Goal: Information Seeking & Learning: Learn about a topic

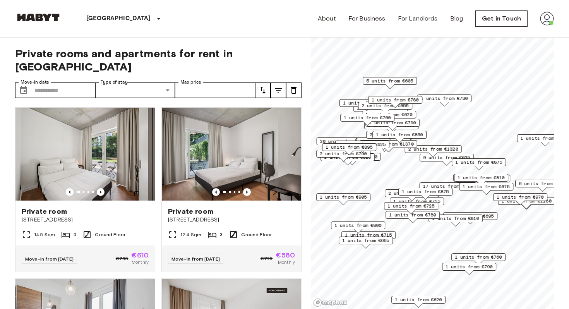
click at [548, 22] on img at bounding box center [547, 19] width 14 height 14
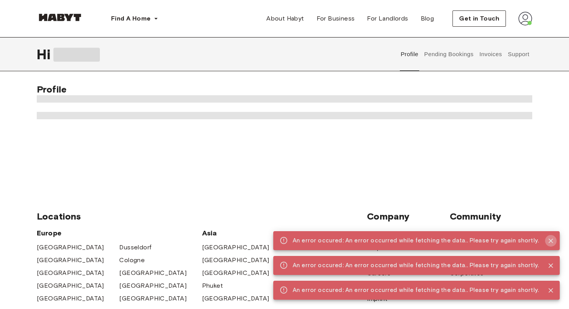
click at [551, 240] on icon "Close" at bounding box center [551, 241] width 8 height 8
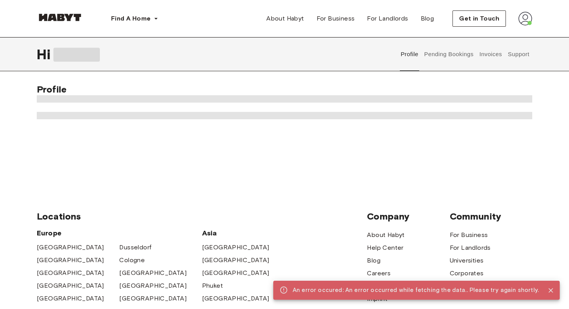
click at [551, 290] on icon "Close" at bounding box center [550, 290] width 5 height 5
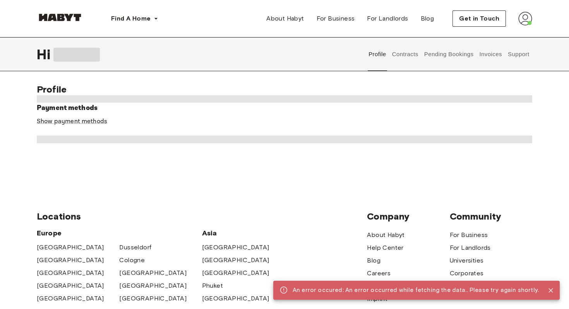
click at [403, 53] on button "Contracts" at bounding box center [405, 54] width 28 height 34
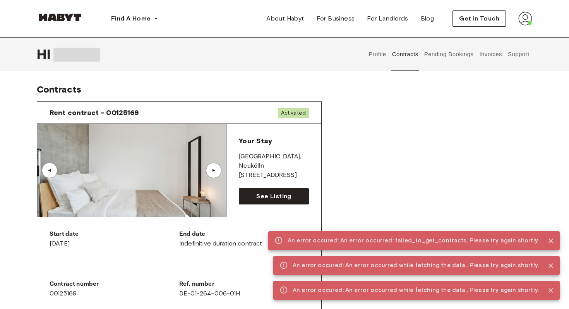
click at [139, 160] on img at bounding box center [131, 170] width 189 height 93
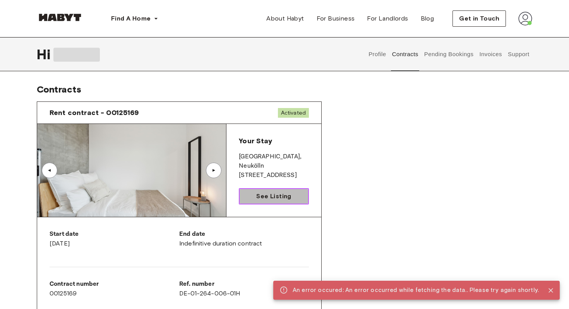
click at [272, 193] on span "See Listing" at bounding box center [273, 195] width 35 height 9
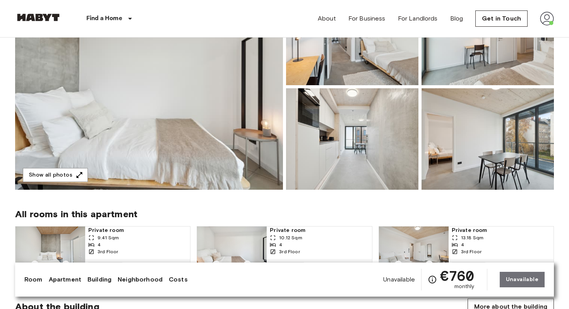
scroll to position [98, 0]
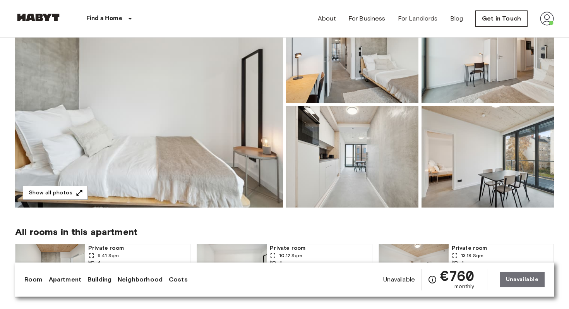
click at [190, 82] on img at bounding box center [149, 105] width 268 height 206
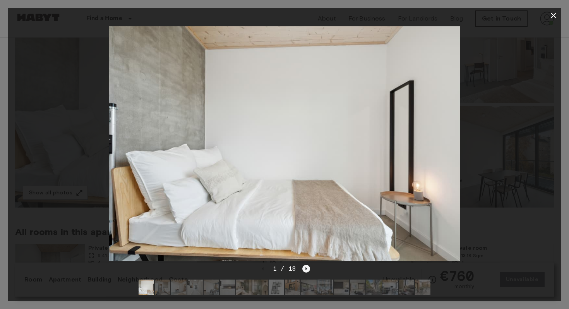
click at [306, 268] on icon "Next image" at bounding box center [307, 268] width 2 height 3
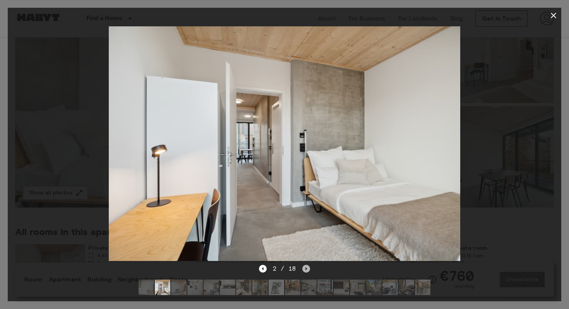
click at [303, 271] on icon "Next image" at bounding box center [306, 269] width 8 height 8
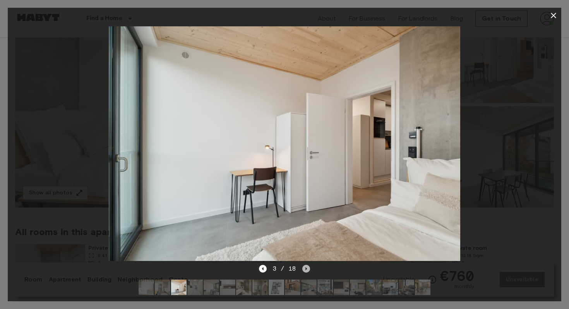
click at [303, 271] on icon "Next image" at bounding box center [306, 269] width 8 height 8
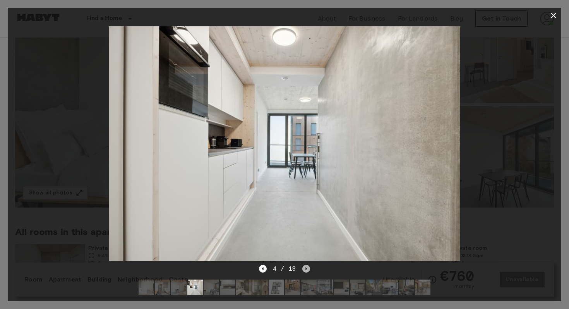
click at [303, 271] on icon "Next image" at bounding box center [306, 269] width 8 height 8
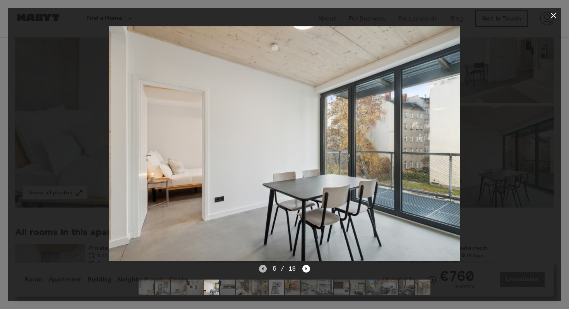
click at [261, 271] on icon "Previous image" at bounding box center [263, 269] width 8 height 8
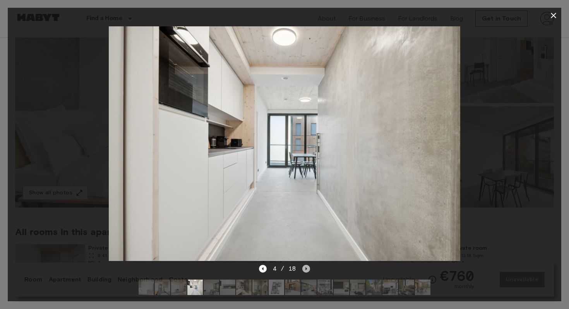
click at [305, 272] on icon "Next image" at bounding box center [306, 269] width 8 height 8
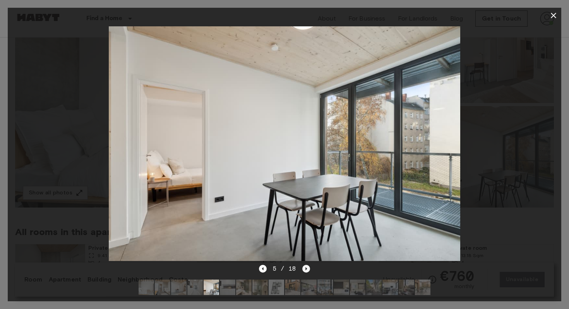
click at [305, 272] on icon "Next image" at bounding box center [306, 269] width 8 height 8
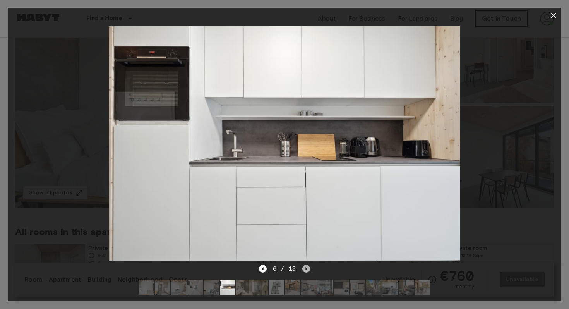
click at [305, 272] on icon "Next image" at bounding box center [306, 269] width 8 height 8
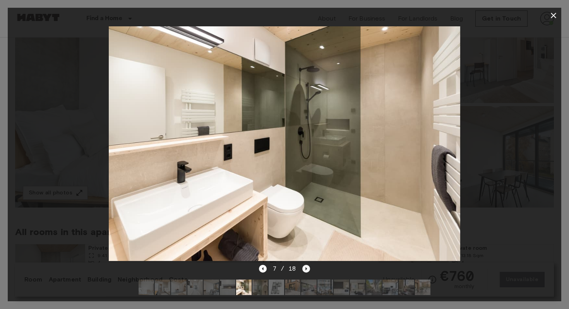
click at [305, 272] on icon "Next image" at bounding box center [306, 269] width 8 height 8
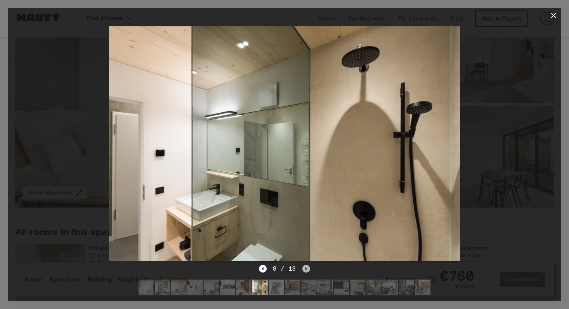
click at [306, 272] on icon "Next image" at bounding box center [306, 269] width 8 height 8
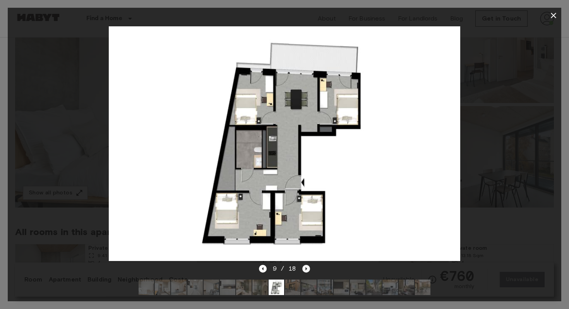
click at [306, 271] on icon "Next image" at bounding box center [306, 269] width 8 height 8
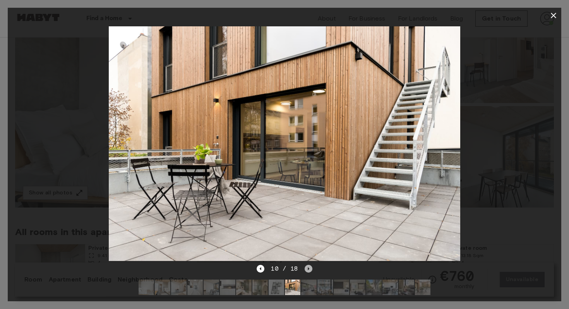
click at [306, 271] on icon "Next image" at bounding box center [308, 269] width 8 height 8
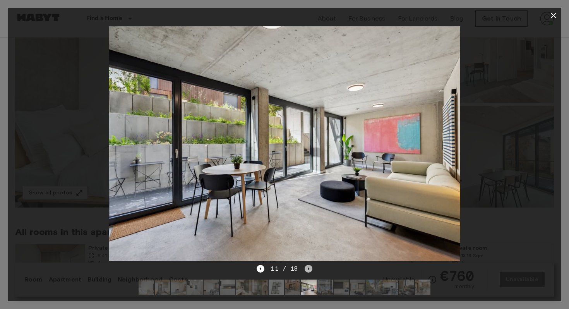
click at [306, 271] on icon "Next image" at bounding box center [308, 269] width 8 height 8
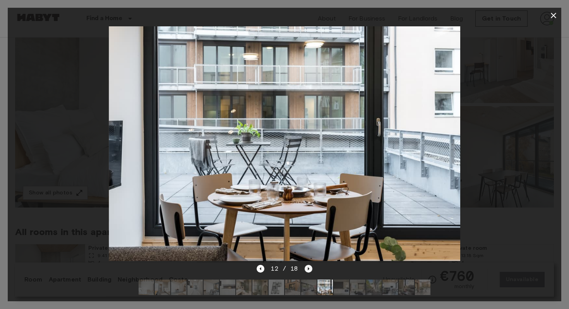
click at [306, 271] on icon "Next image" at bounding box center [308, 269] width 8 height 8
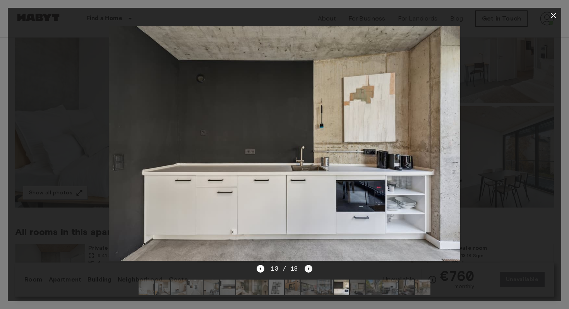
click at [306, 271] on icon "Next image" at bounding box center [308, 269] width 8 height 8
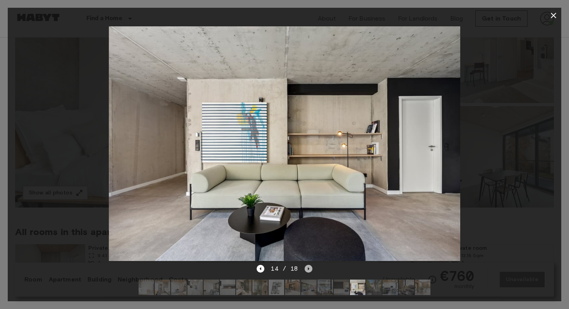
click at [306, 271] on icon "Next image" at bounding box center [308, 269] width 8 height 8
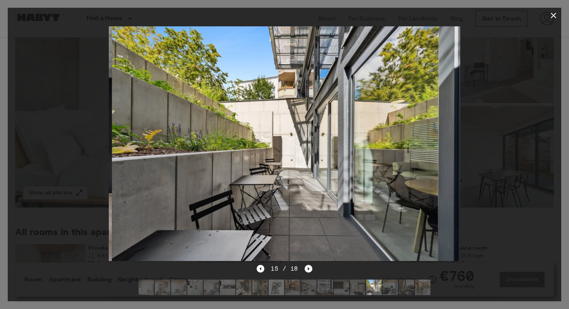
click at [306, 271] on icon "Next image" at bounding box center [308, 269] width 8 height 8
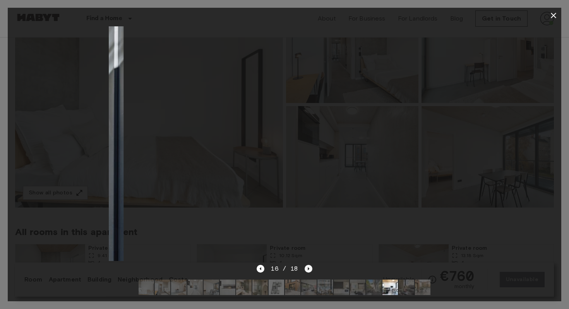
click at [306, 271] on icon "Next image" at bounding box center [308, 269] width 8 height 8
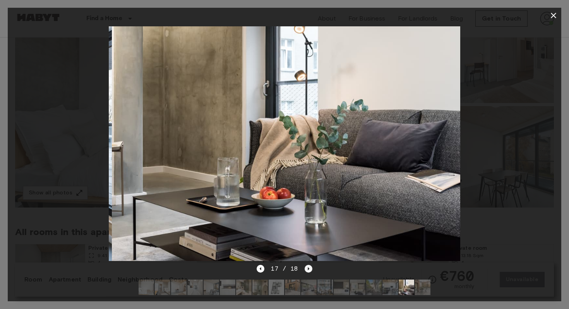
click at [306, 271] on icon "Next image" at bounding box center [308, 269] width 8 height 8
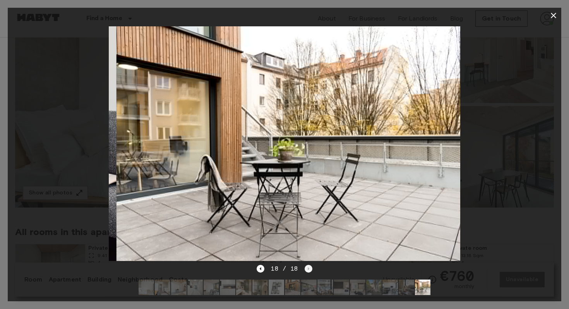
click at [306, 271] on div "18 / 18" at bounding box center [283, 268] width 55 height 9
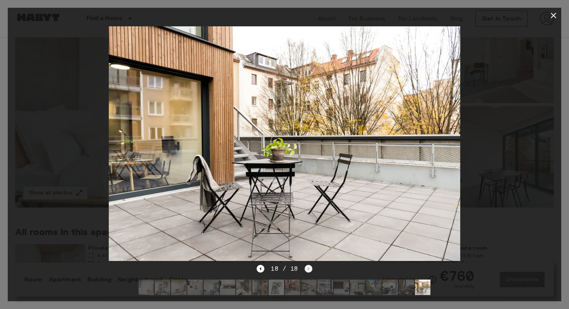
click at [306, 271] on div "18 / 18" at bounding box center [283, 268] width 55 height 9
click at [554, 14] on icon "button" at bounding box center [552, 15] width 5 height 5
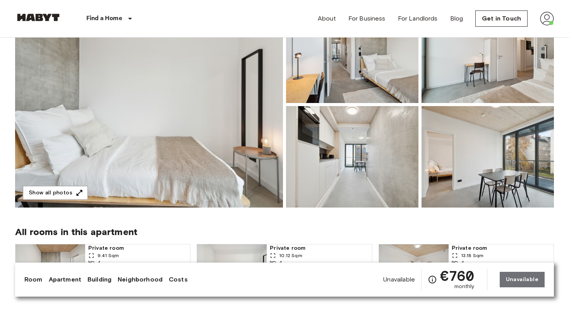
click at [31, 282] on link "Room" at bounding box center [33, 279] width 18 height 9
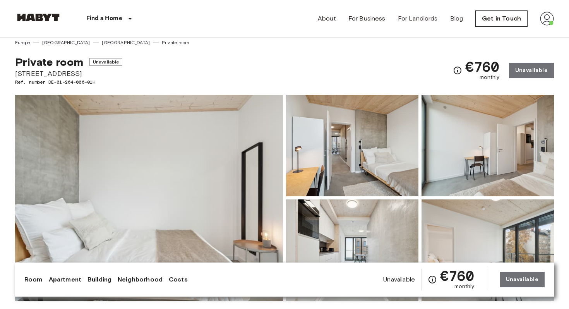
scroll to position [0, 0]
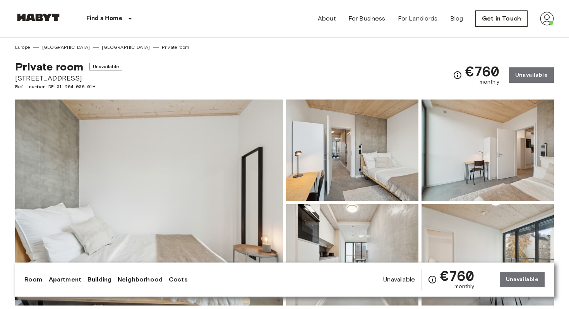
click at [60, 280] on link "Apartment" at bounding box center [65, 279] width 32 height 9
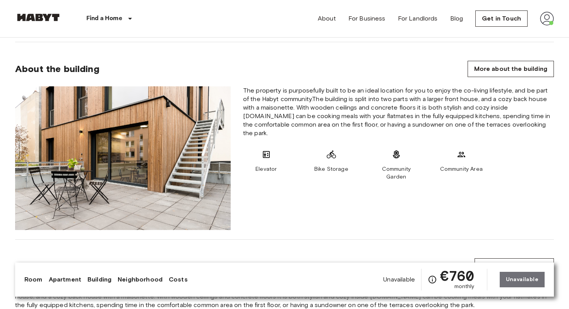
scroll to position [353, 0]
click at [103, 283] on link "Building" at bounding box center [99, 279] width 24 height 9
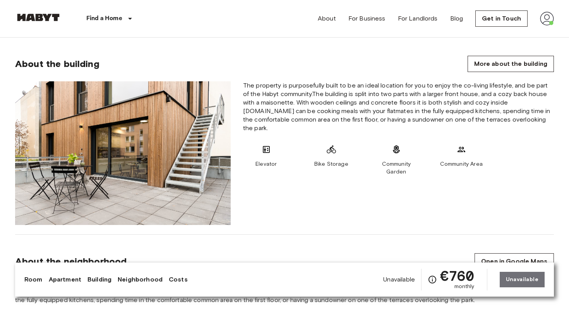
click at [139, 279] on link "Neighborhood" at bounding box center [140, 279] width 45 height 9
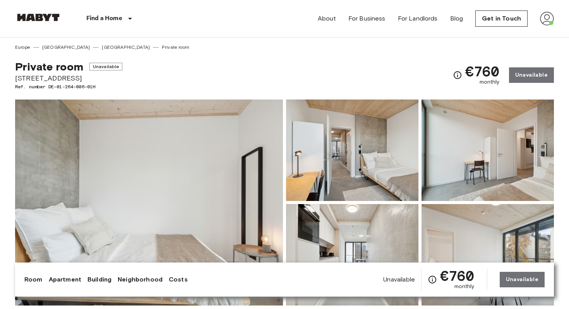
click at [241, 164] on img at bounding box center [149, 202] width 268 height 206
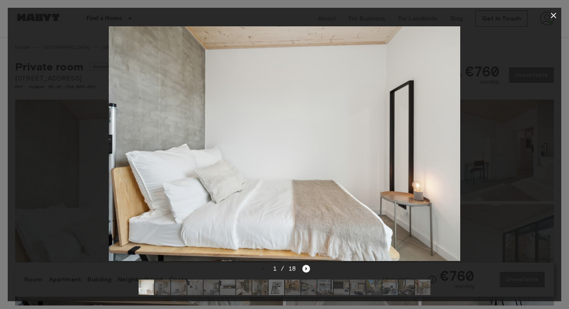
click at [305, 271] on icon "Next image" at bounding box center [306, 269] width 8 height 8
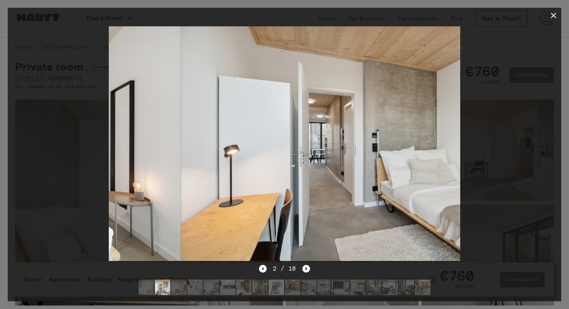
click at [305, 271] on icon "Next image" at bounding box center [306, 269] width 8 height 8
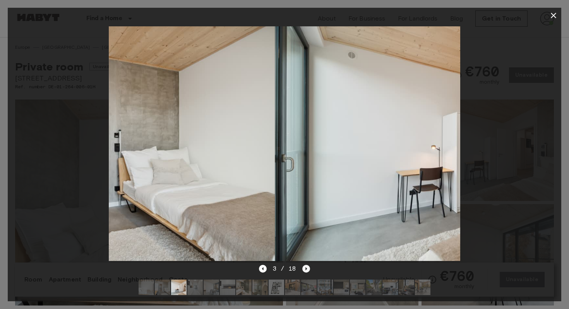
click at [305, 271] on icon "Next image" at bounding box center [306, 269] width 8 height 8
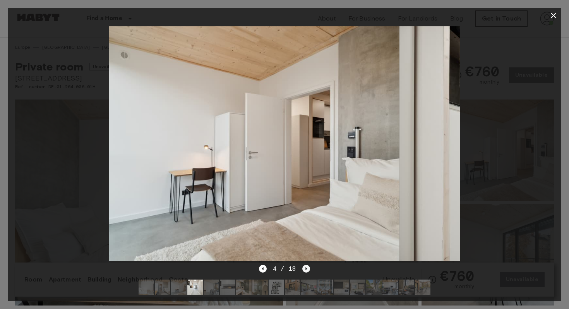
click at [305, 271] on icon "Next image" at bounding box center [306, 269] width 8 height 8
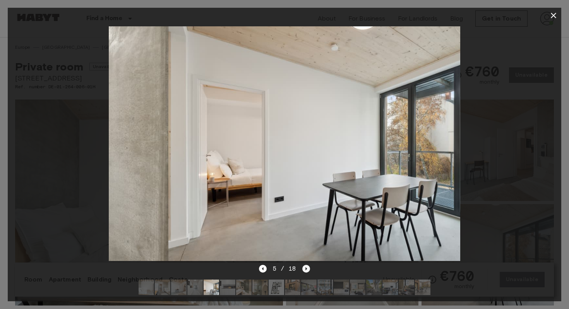
click at [305, 271] on icon "Next image" at bounding box center [306, 269] width 8 height 8
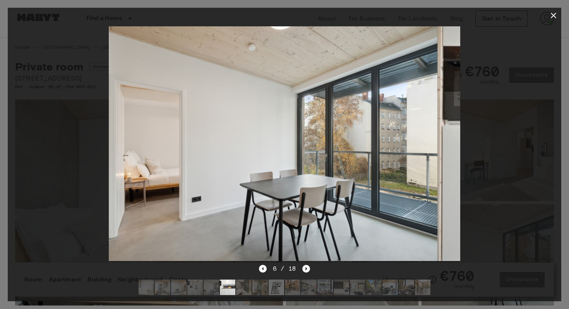
click at [305, 271] on icon "Next image" at bounding box center [306, 269] width 8 height 8
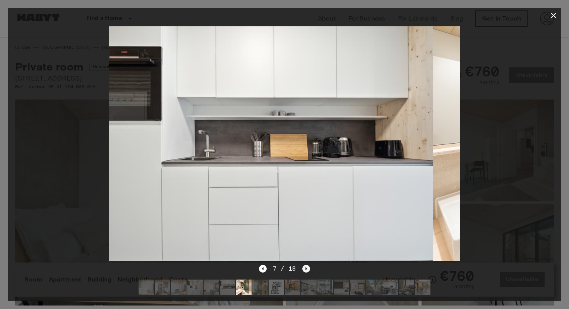
click at [305, 271] on icon "Next image" at bounding box center [306, 269] width 8 height 8
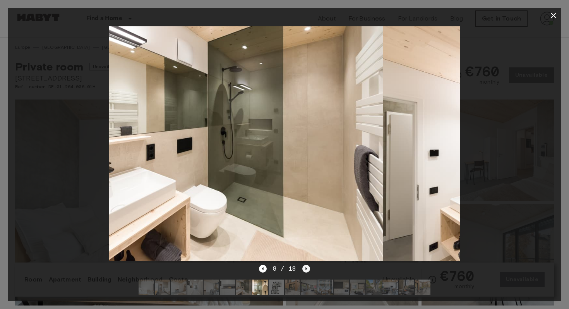
click at [305, 271] on icon "Next image" at bounding box center [306, 269] width 8 height 8
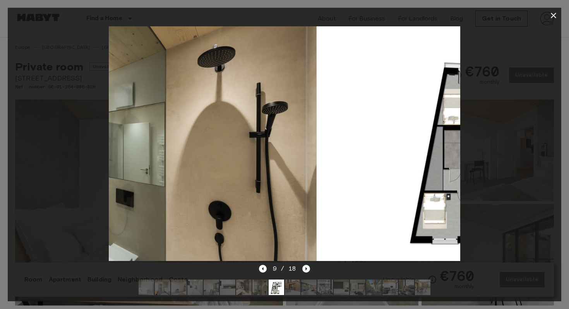
click at [305, 271] on icon "Next image" at bounding box center [306, 269] width 8 height 8
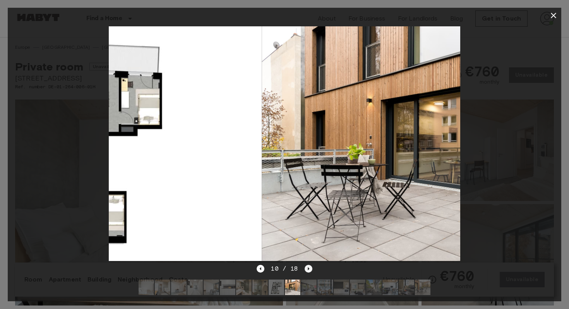
click at [305, 271] on icon "Next image" at bounding box center [308, 269] width 8 height 8
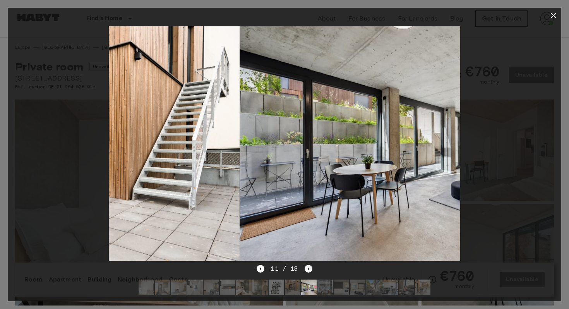
click at [305, 271] on icon "Next image" at bounding box center [308, 269] width 8 height 8
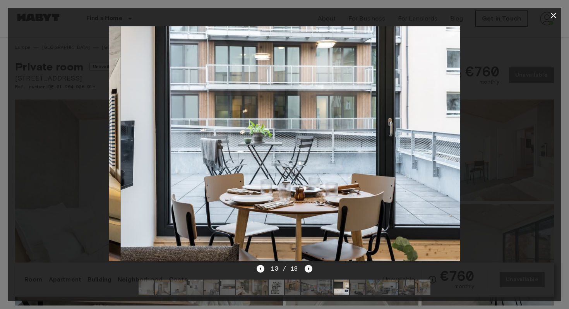
click at [305, 271] on icon "Next image" at bounding box center [308, 269] width 8 height 8
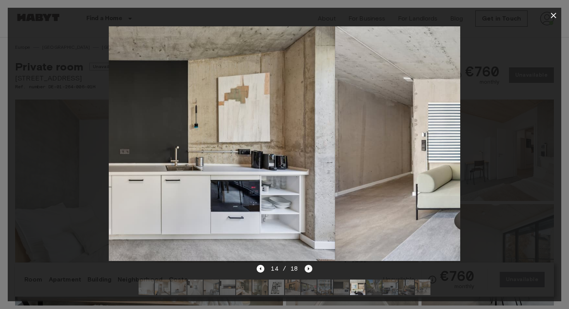
click at [305, 271] on icon "Next image" at bounding box center [308, 269] width 8 height 8
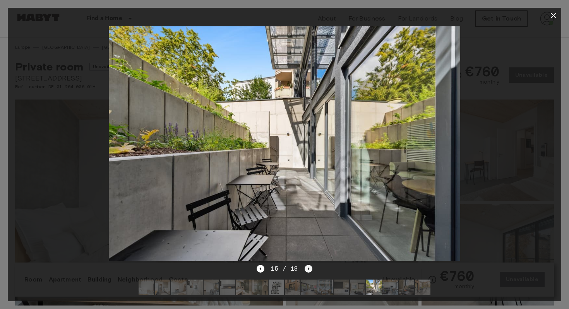
click at [305, 271] on icon "Next image" at bounding box center [308, 269] width 8 height 8
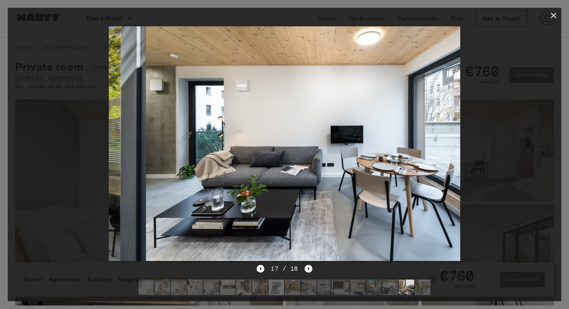
click at [305, 271] on icon "Next image" at bounding box center [308, 269] width 8 height 8
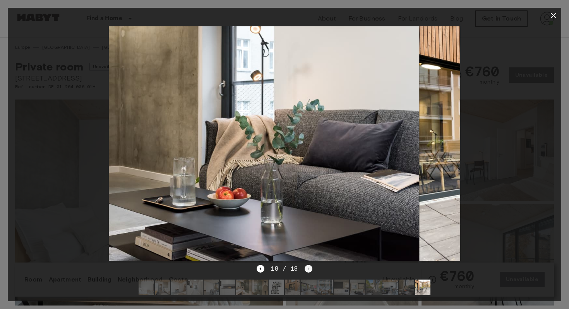
click at [305, 271] on div "18 / 18" at bounding box center [283, 268] width 55 height 9
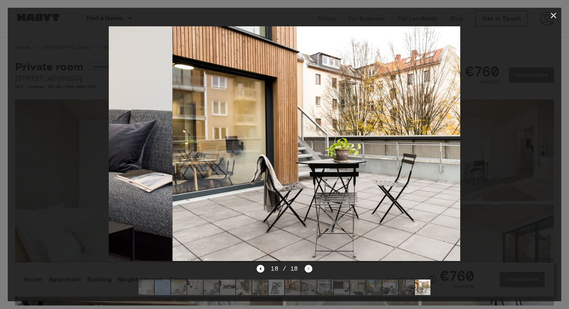
click at [305, 271] on div "18 / 18" at bounding box center [283, 268] width 55 height 9
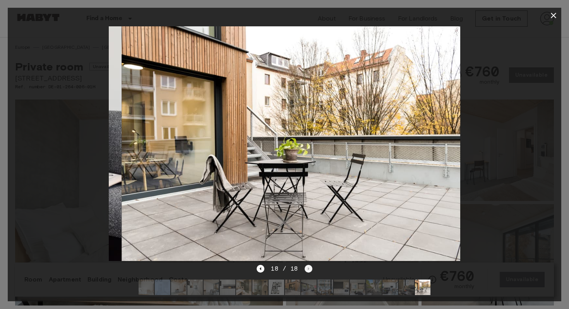
click at [305, 271] on div "18 / 18" at bounding box center [283, 268] width 55 height 9
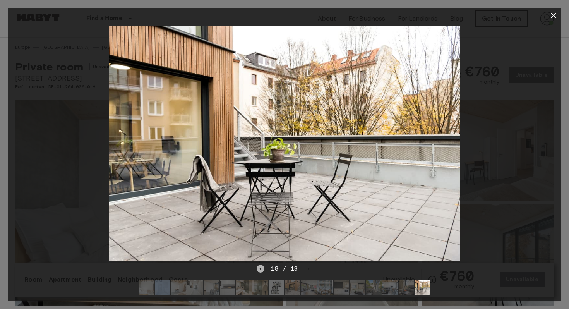
click at [260, 268] on icon "Previous image" at bounding box center [260, 269] width 8 height 8
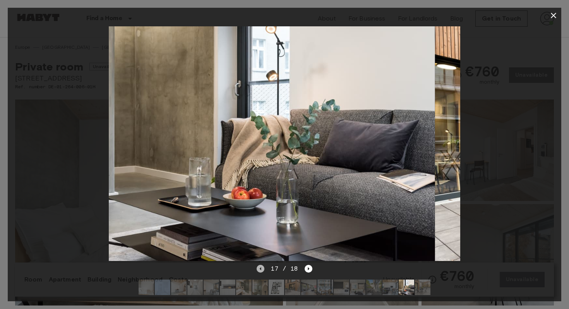
click at [259, 268] on icon "Previous image" at bounding box center [260, 269] width 8 height 8
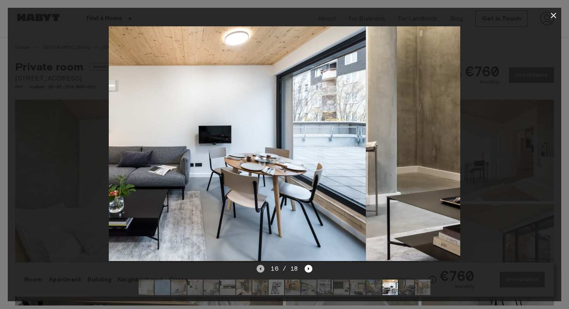
click at [259, 268] on icon "Previous image" at bounding box center [260, 269] width 8 height 8
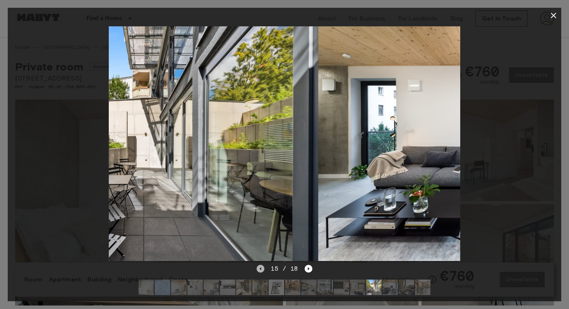
click at [259, 268] on icon "Previous image" at bounding box center [260, 269] width 8 height 8
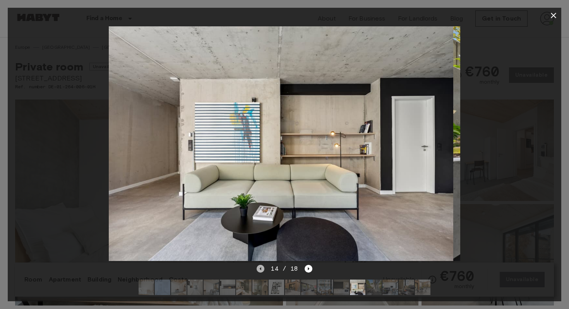
click at [259, 268] on icon "Previous image" at bounding box center [260, 269] width 8 height 8
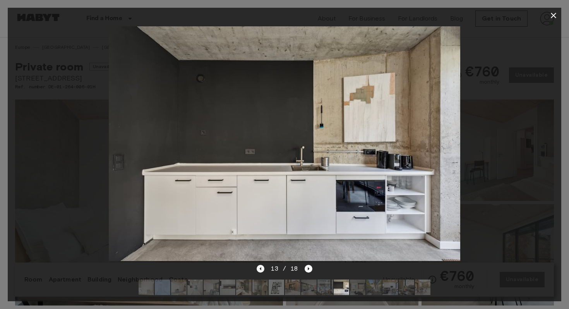
click at [258, 265] on icon "Previous image" at bounding box center [260, 269] width 8 height 8
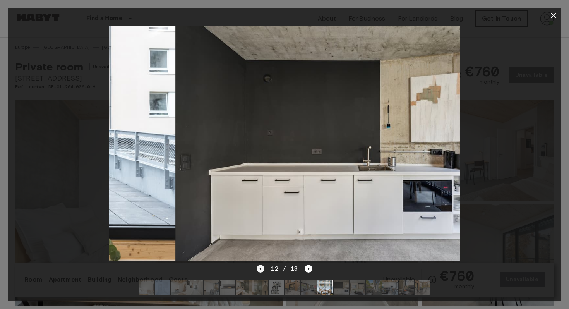
click at [258, 265] on icon "Previous image" at bounding box center [260, 269] width 8 height 8
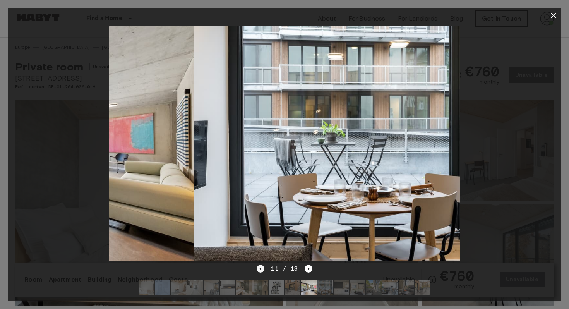
click at [258, 265] on icon "Previous image" at bounding box center [260, 269] width 8 height 8
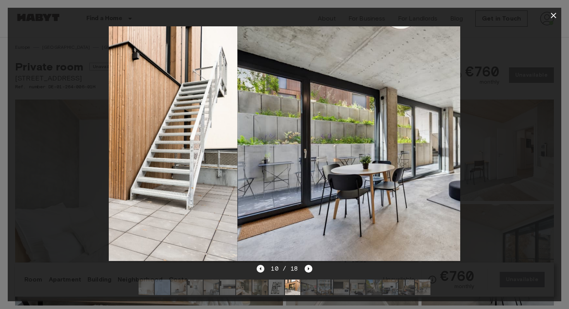
click at [258, 265] on icon "Previous image" at bounding box center [260, 269] width 8 height 8
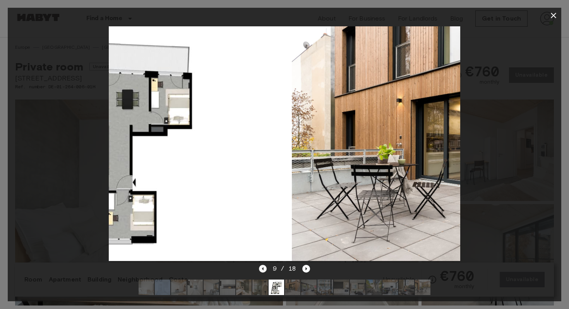
click at [258, 265] on div "9 / 18" at bounding box center [284, 282] width 553 height 37
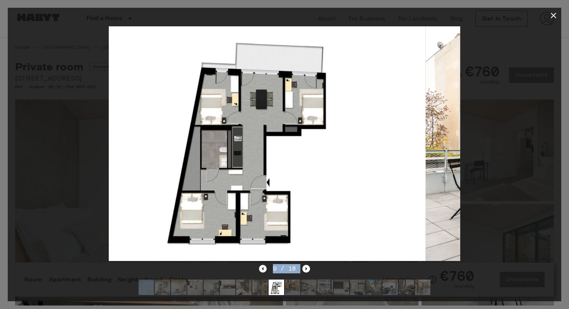
click at [258, 265] on div "9 / 18" at bounding box center [284, 282] width 553 height 37
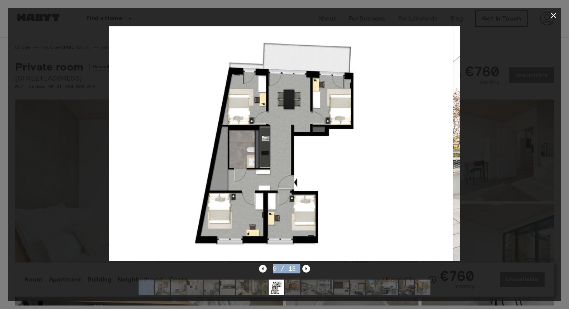
click at [258, 265] on div "9 / 18" at bounding box center [284, 282] width 553 height 37
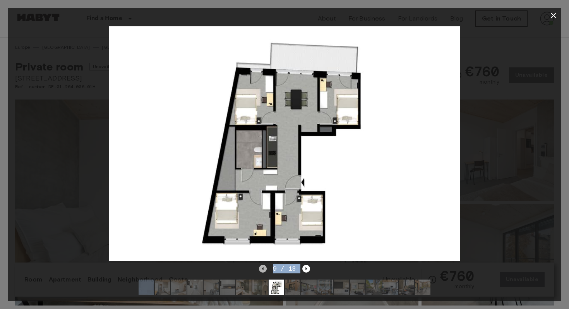
click at [260, 267] on icon "Previous image" at bounding box center [263, 269] width 8 height 8
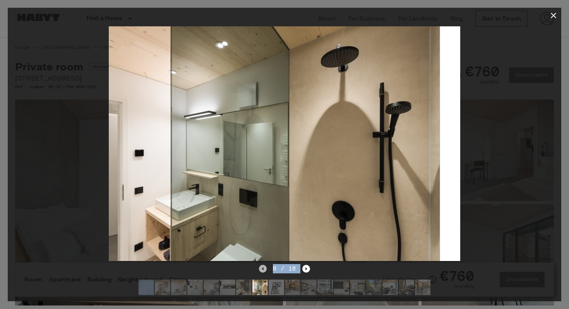
click at [260, 267] on icon "Previous image" at bounding box center [263, 269] width 8 height 8
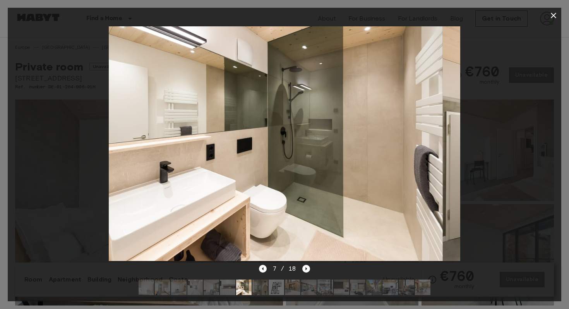
click at [249, 268] on div "7 / 18" at bounding box center [284, 282] width 553 height 37
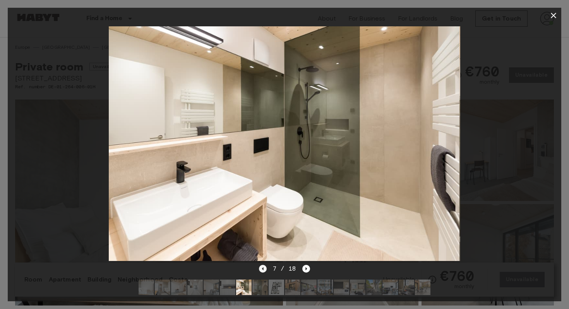
click at [262, 269] on icon "Previous image" at bounding box center [263, 269] width 8 height 8
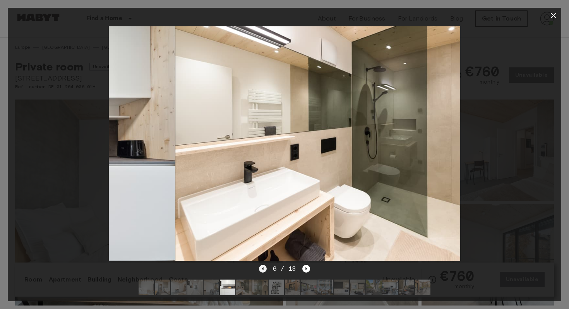
click at [262, 269] on icon "Previous image" at bounding box center [263, 269] width 8 height 8
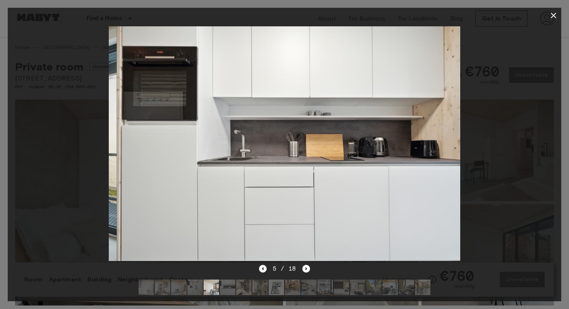
click at [262, 269] on icon "Previous image" at bounding box center [263, 269] width 8 height 8
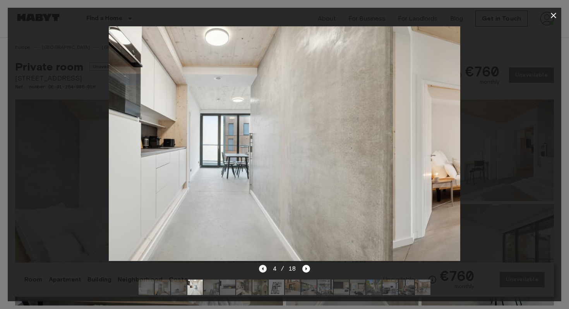
click at [262, 269] on icon "Previous image" at bounding box center [263, 269] width 8 height 8
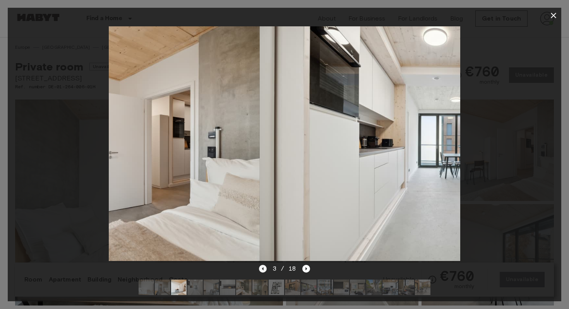
click at [262, 269] on icon "Previous image" at bounding box center [263, 269] width 8 height 8
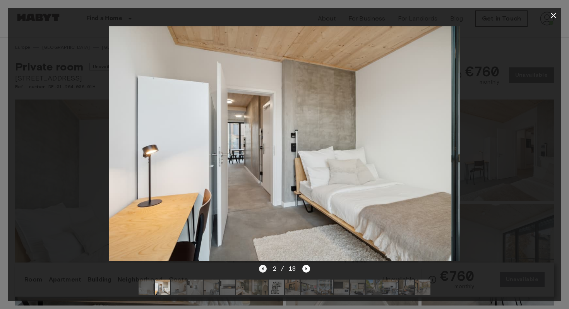
click at [262, 269] on icon "Previous image" at bounding box center [263, 269] width 8 height 8
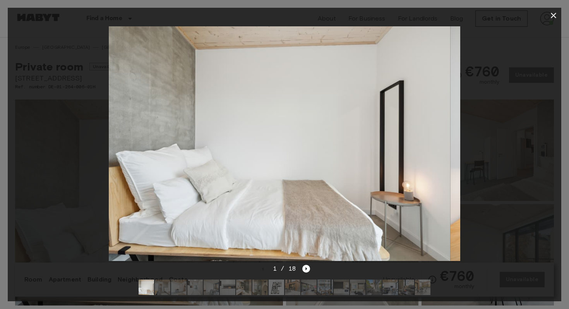
click at [262, 268] on div "1 / 18" at bounding box center [284, 268] width 51 height 9
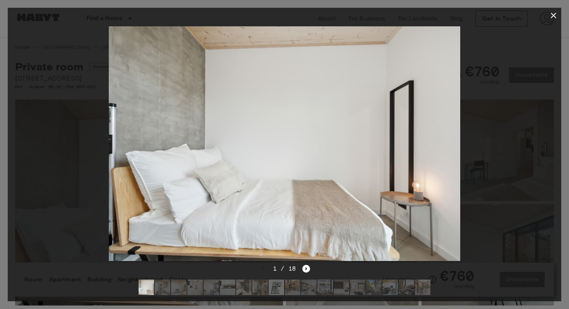
click at [76, 204] on div at bounding box center [284, 143] width 553 height 241
click at [555, 17] on icon "button" at bounding box center [552, 15] width 5 height 5
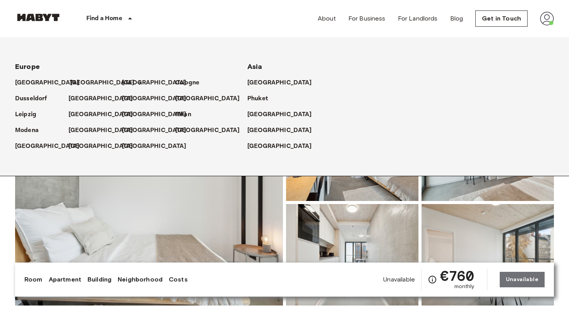
click at [77, 81] on p "[GEOGRAPHIC_DATA]" at bounding box center [102, 82] width 65 height 9
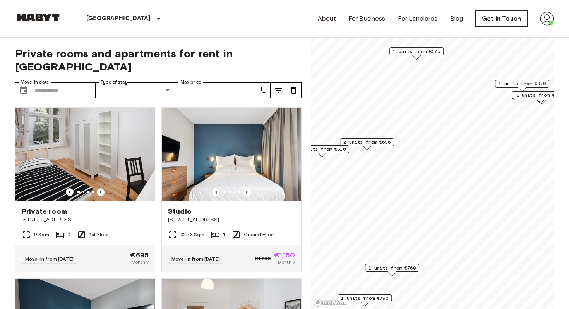
click at [392, 267] on span "1 units from €760" at bounding box center [391, 267] width 47 height 7
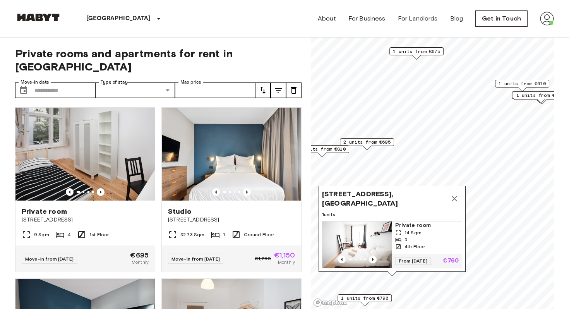
click at [348, 227] on img "Map marker" at bounding box center [357, 244] width 70 height 46
click at [321, 19] on link "About" at bounding box center [327, 18] width 18 height 9
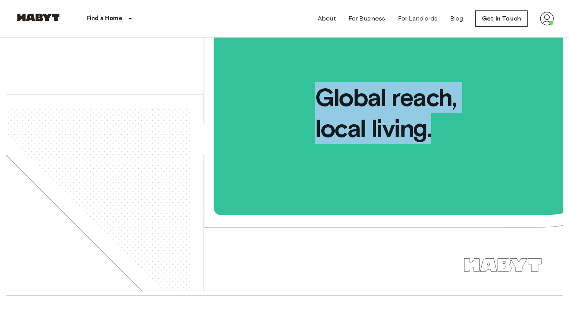
drag, startPoint x: 300, startPoint y: 94, endPoint x: 431, endPoint y: 138, distance: 138.4
click at [431, 138] on span "Global reach, local living." at bounding box center [389, 91] width 348 height 106
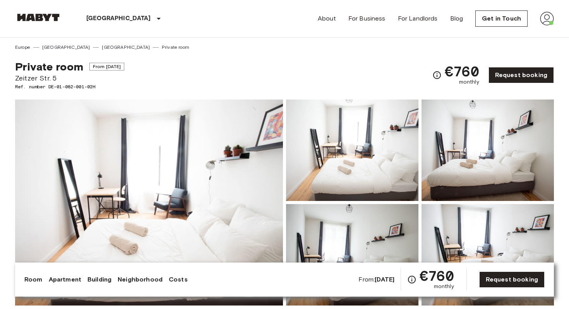
click at [128, 201] on img at bounding box center [149, 202] width 268 height 206
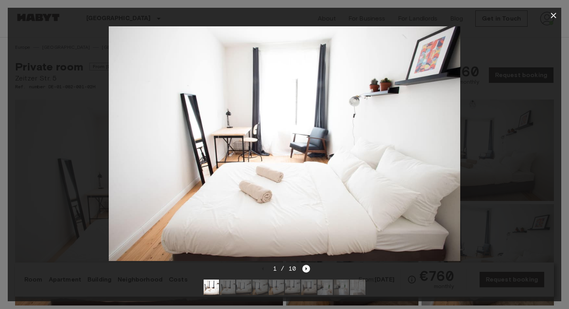
click at [306, 268] on icon "Next image" at bounding box center [307, 268] width 2 height 3
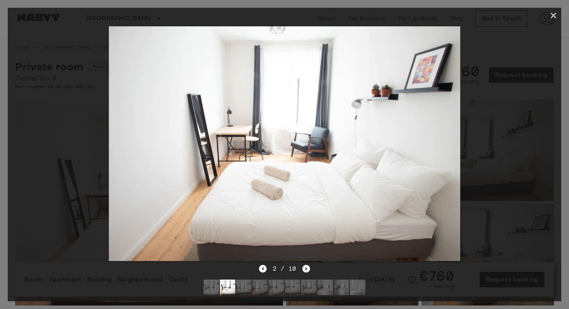
click at [306, 268] on icon "Next image" at bounding box center [307, 268] width 2 height 3
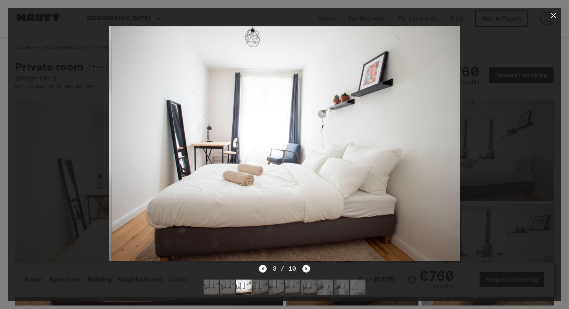
click at [306, 268] on icon "Next image" at bounding box center [307, 268] width 2 height 3
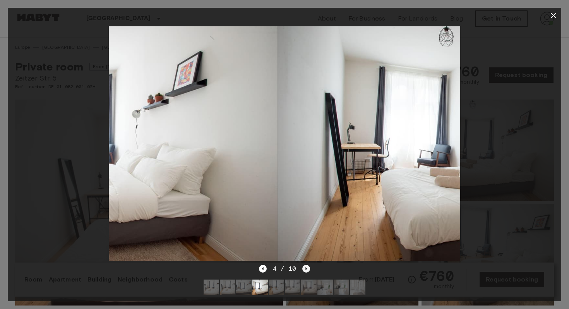
click at [306, 268] on icon "Next image" at bounding box center [307, 268] width 2 height 3
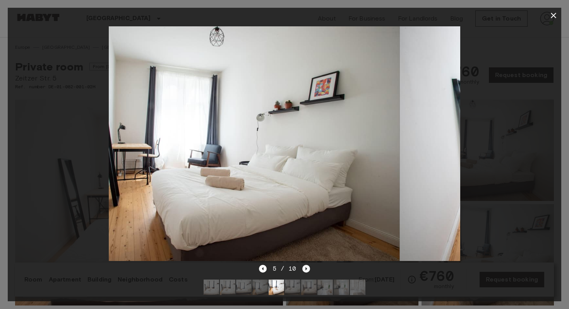
click at [306, 268] on icon "Next image" at bounding box center [307, 268] width 2 height 3
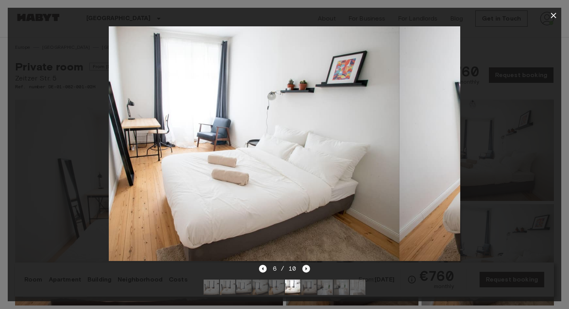
click at [306, 268] on icon "Next image" at bounding box center [307, 268] width 2 height 3
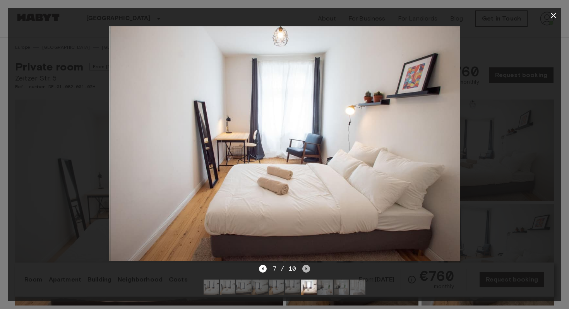
click at [306, 268] on icon "Next image" at bounding box center [307, 268] width 2 height 3
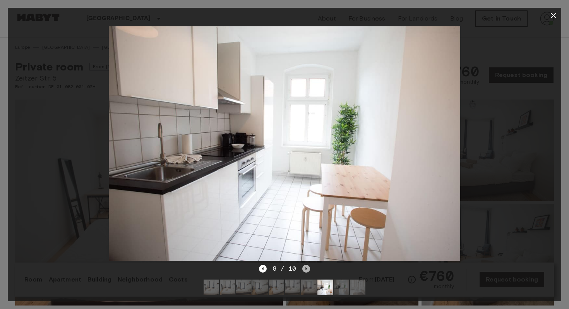
click at [306, 268] on icon "Next image" at bounding box center [307, 268] width 2 height 3
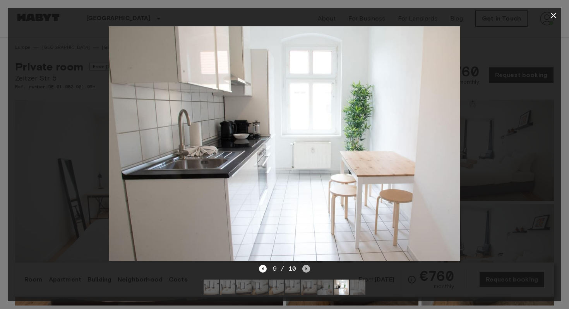
click at [306, 268] on icon "Next image" at bounding box center [307, 268] width 2 height 3
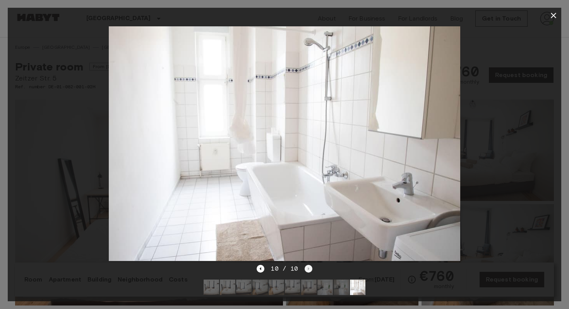
click at [305, 268] on div "10 / 10" at bounding box center [283, 268] width 55 height 9
click at [382, 284] on div "10 / 10" at bounding box center [284, 282] width 553 height 37
click at [550, 16] on icon "button" at bounding box center [553, 15] width 9 height 9
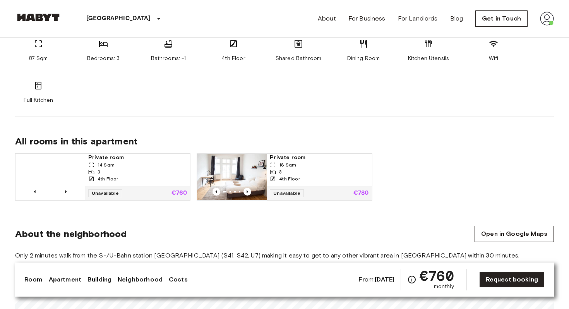
scroll to position [434, 0]
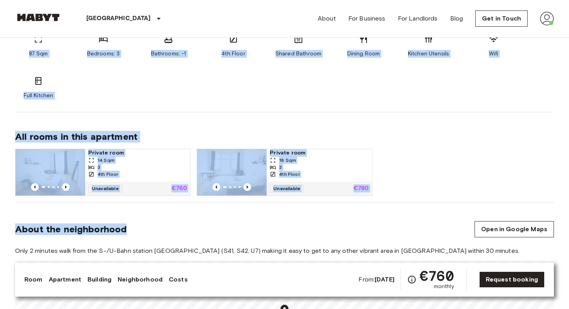
drag, startPoint x: 222, startPoint y: 234, endPoint x: 55, endPoint y: 106, distance: 211.4
click at [55, 106] on section "About the apartment The apartment is designed in a modern style with spacious r…" at bounding box center [284, 41] width 538 height 141
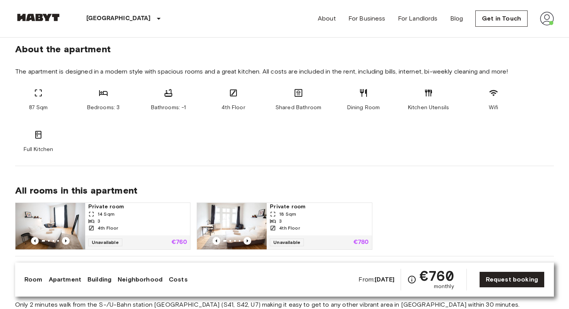
scroll to position [379, 0]
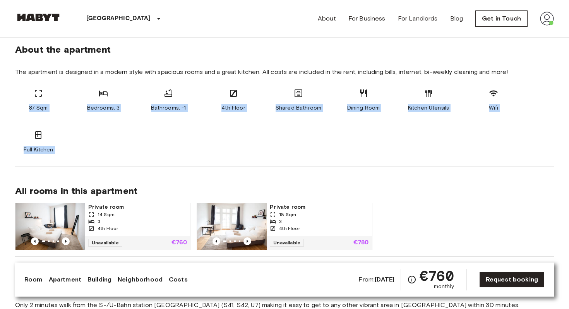
drag, startPoint x: 15, startPoint y: 91, endPoint x: 133, endPoint y: 174, distance: 144.7
click at [133, 174] on div "All rooms in this apartment Private room 14 Sqm 3 4th Floor Unavailable €760 Pr…" at bounding box center [284, 211] width 538 height 90
drag, startPoint x: 133, startPoint y: 174, endPoint x: 0, endPoint y: 82, distance: 161.4
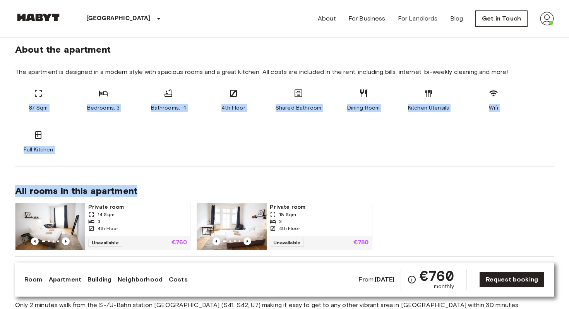
drag, startPoint x: 0, startPoint y: 82, endPoint x: 90, endPoint y: 188, distance: 138.6
click at [186, 145] on div "87 Sqm Bedrooms: 3 Bathrooms: -1 4th Floor Shared Bathroom Dining Room Kitchen …" at bounding box center [284, 121] width 538 height 65
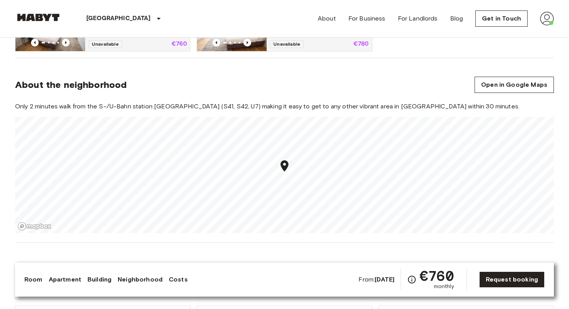
scroll to position [577, 0]
drag, startPoint x: 192, startPoint y: 104, endPoint x: 195, endPoint y: 109, distance: 6.2
click at [195, 109] on span "Only 2 minutes walk from the S-/U-Bahn station [GEOGRAPHIC_DATA] (S41, S42, U7)…" at bounding box center [284, 107] width 538 height 9
click at [145, 104] on span "Only 2 minutes walk from the S-/U-Bahn station [GEOGRAPHIC_DATA] (S41, S42, U7)…" at bounding box center [284, 107] width 538 height 9
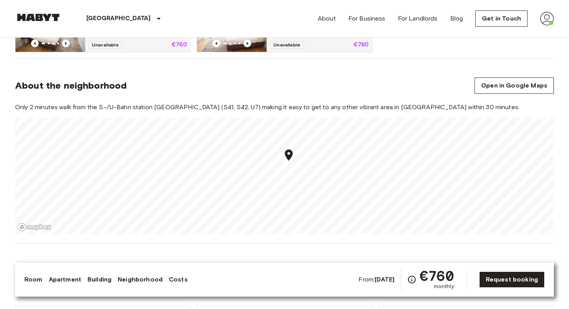
click at [382, 112] on div "Only 2 minutes walk from the S-/U-Bahn station [GEOGRAPHIC_DATA] (S41, S42, U7)…" at bounding box center [284, 168] width 538 height 131
click at [379, 108] on span "Only 2 minutes walk from the S-/U-Bahn station [GEOGRAPHIC_DATA] (S41, S42, U7)…" at bounding box center [284, 107] width 538 height 9
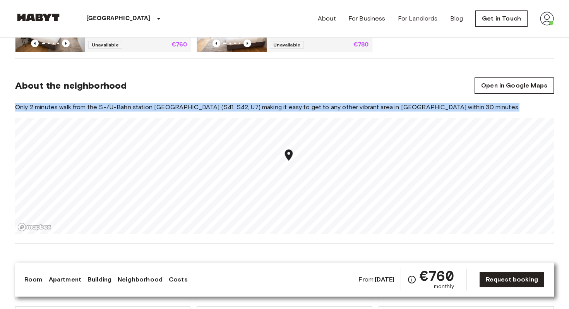
click at [379, 108] on span "Only 2 minutes walk from the S-/U-Bahn station [GEOGRAPHIC_DATA] (S41, S42, U7)…" at bounding box center [284, 107] width 538 height 9
click at [370, 98] on section "About the neighborhood Open in Google Maps Only 2 minutes walk from the S-/U-Ba…" at bounding box center [284, 151] width 538 height 185
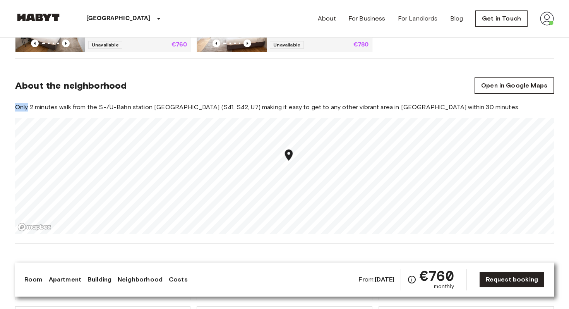
click at [370, 98] on section "About the neighborhood Open in Google Maps Only 2 minutes walk from the S-/U-Ba…" at bounding box center [284, 151] width 538 height 185
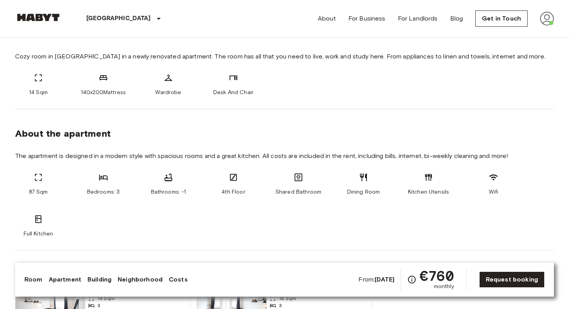
scroll to position [270, 0]
